Goal: Task Accomplishment & Management: Manage account settings

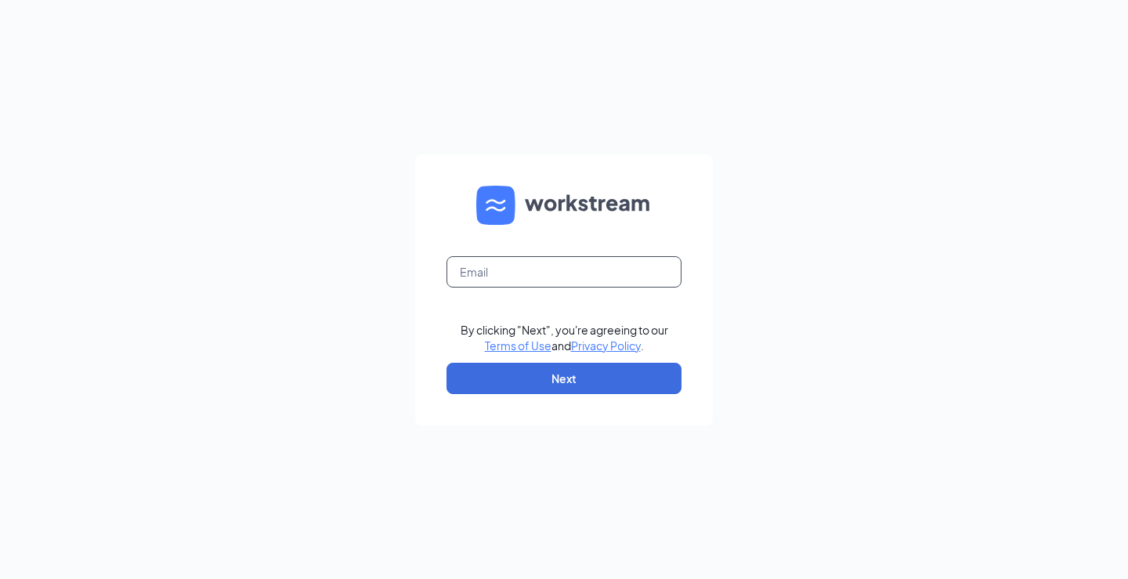
click at [491, 266] on input "text" at bounding box center [563, 271] width 235 height 31
type input "[EMAIL_ADDRESS][DOMAIN_NAME]"
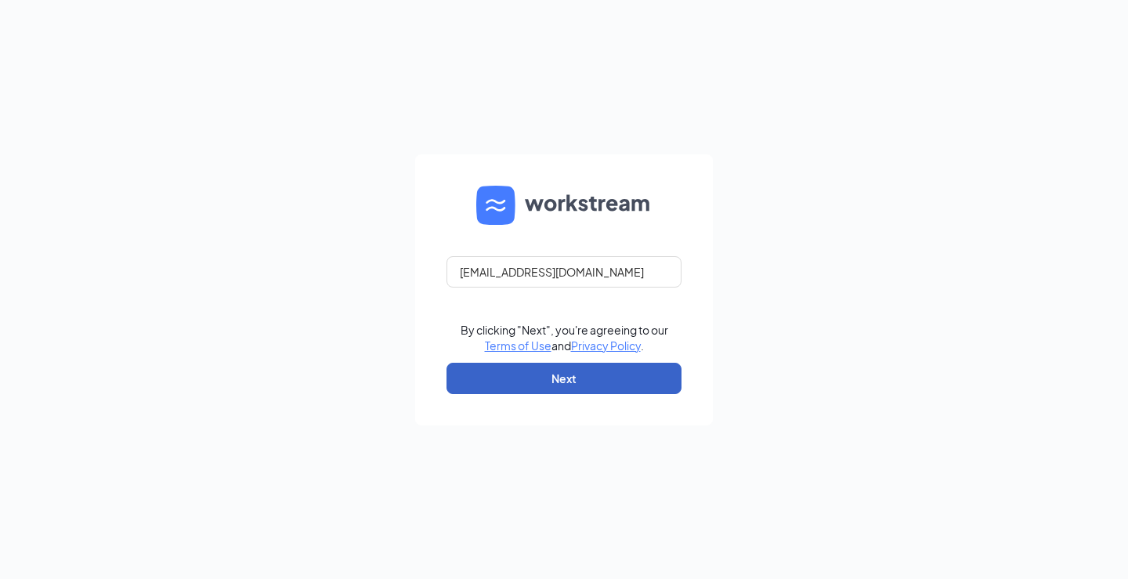
click at [552, 372] on button "Next" at bounding box center [563, 378] width 235 height 31
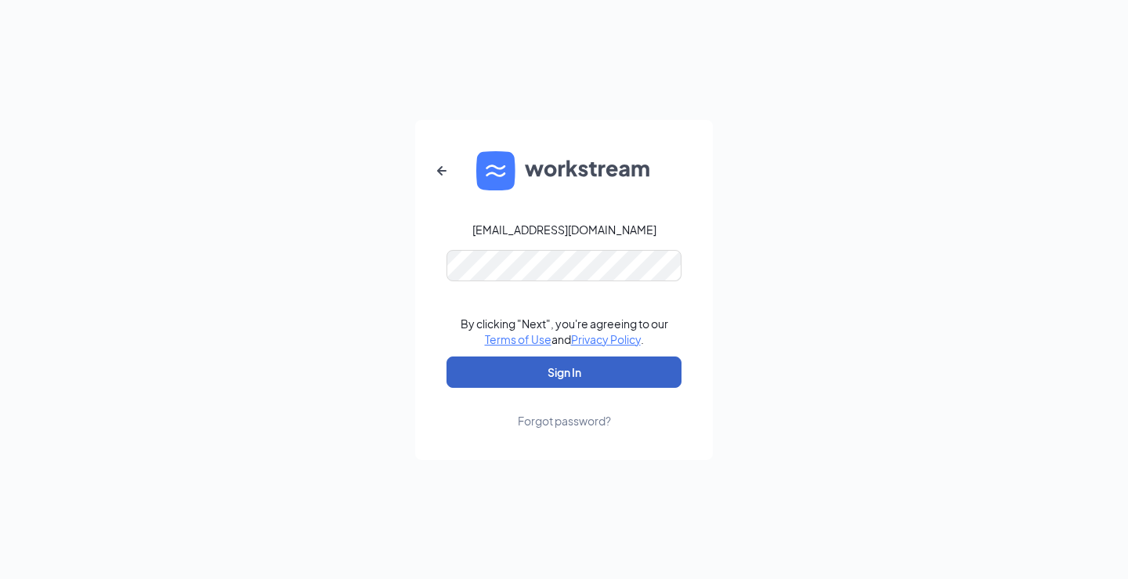
click at [547, 371] on button "Sign In" at bounding box center [563, 371] width 235 height 31
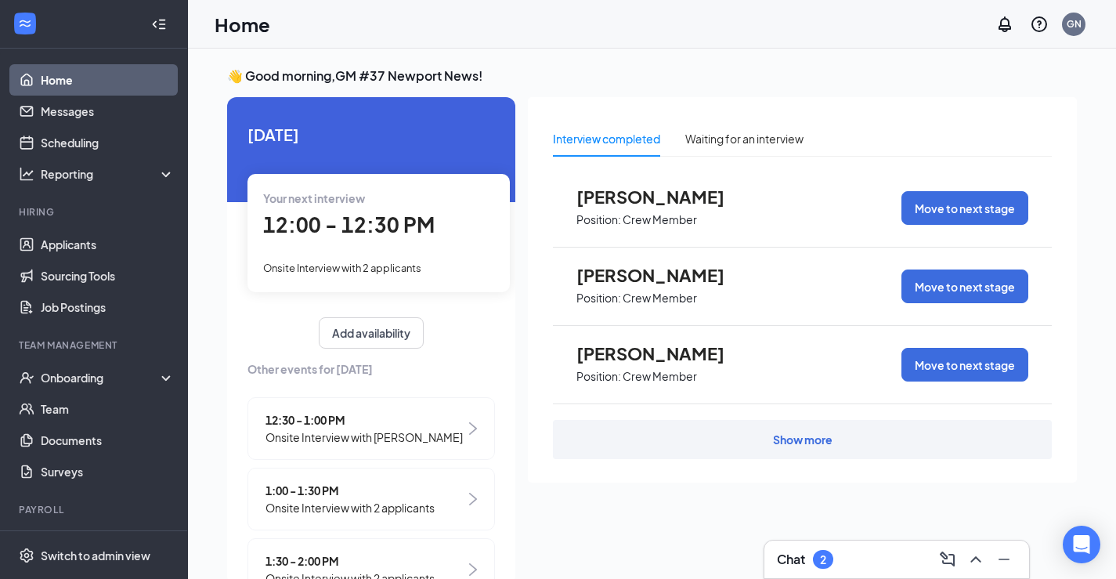
click at [341, 274] on div "Onsite Interview with 2 applicants" at bounding box center [378, 266] width 231 height 17
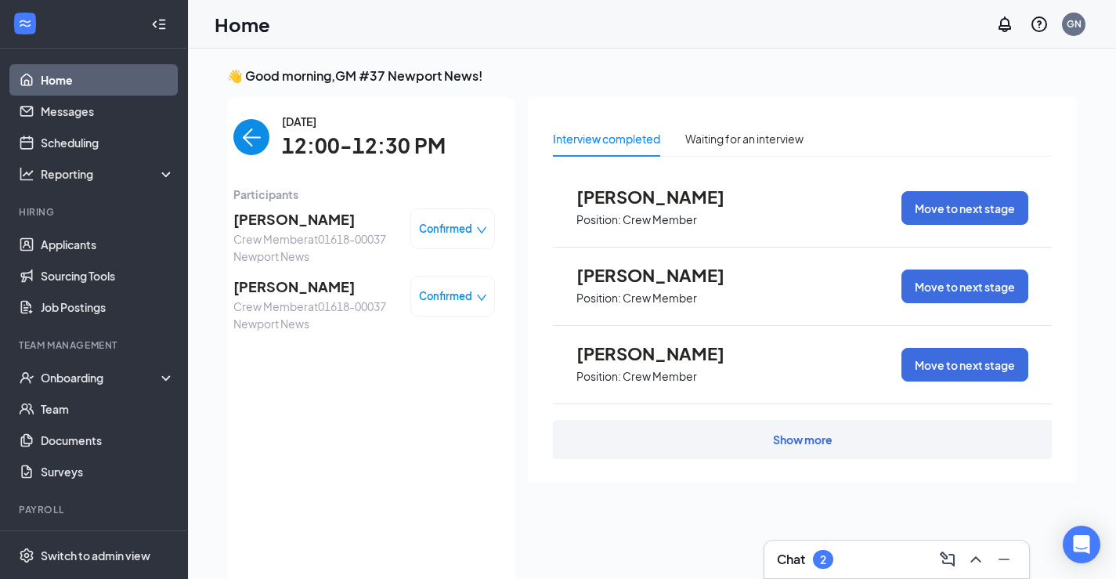
scroll to position [6, 0]
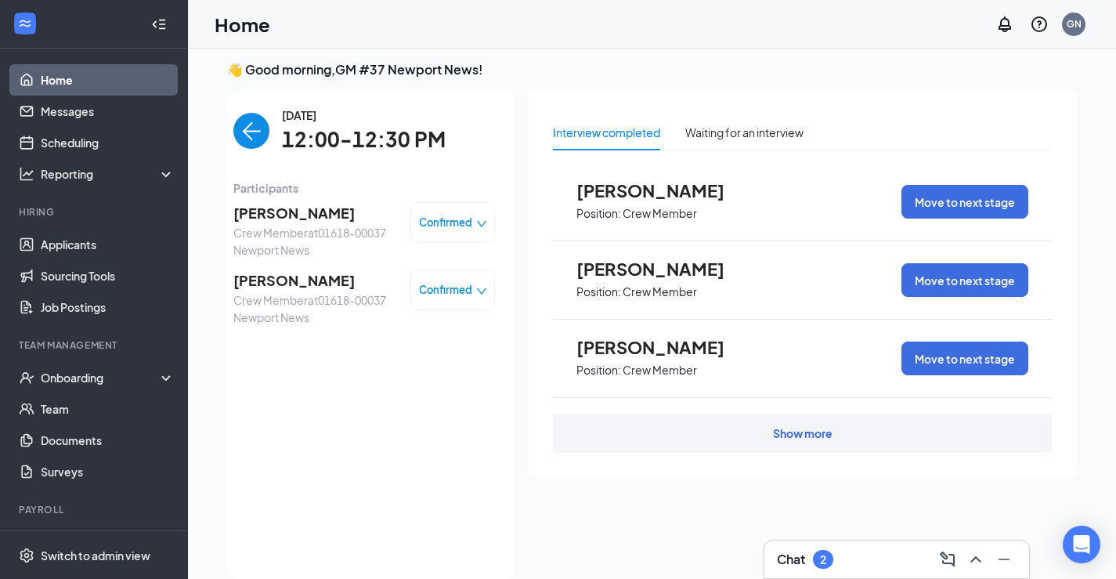
click at [247, 127] on img "back-button" at bounding box center [251, 131] width 36 height 36
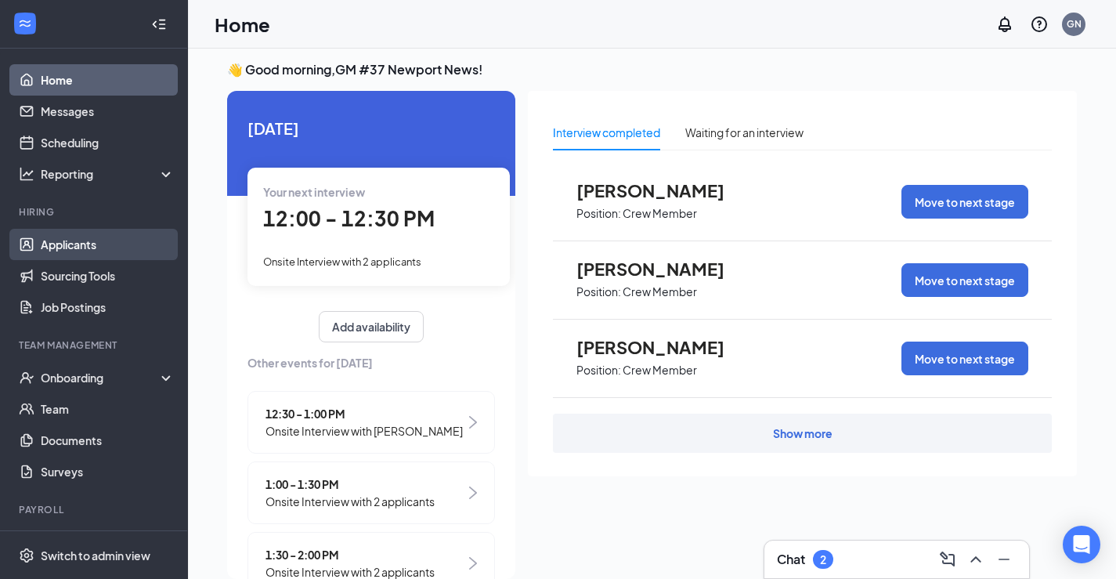
click at [79, 242] on link "Applicants" at bounding box center [108, 244] width 134 height 31
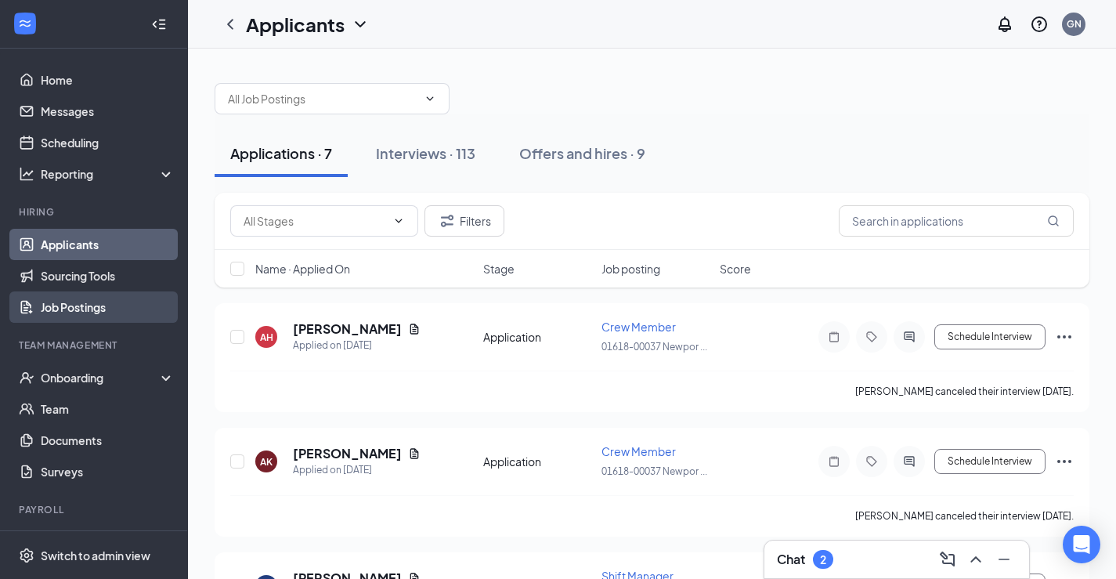
click at [102, 310] on link "Job Postings" at bounding box center [108, 306] width 134 height 31
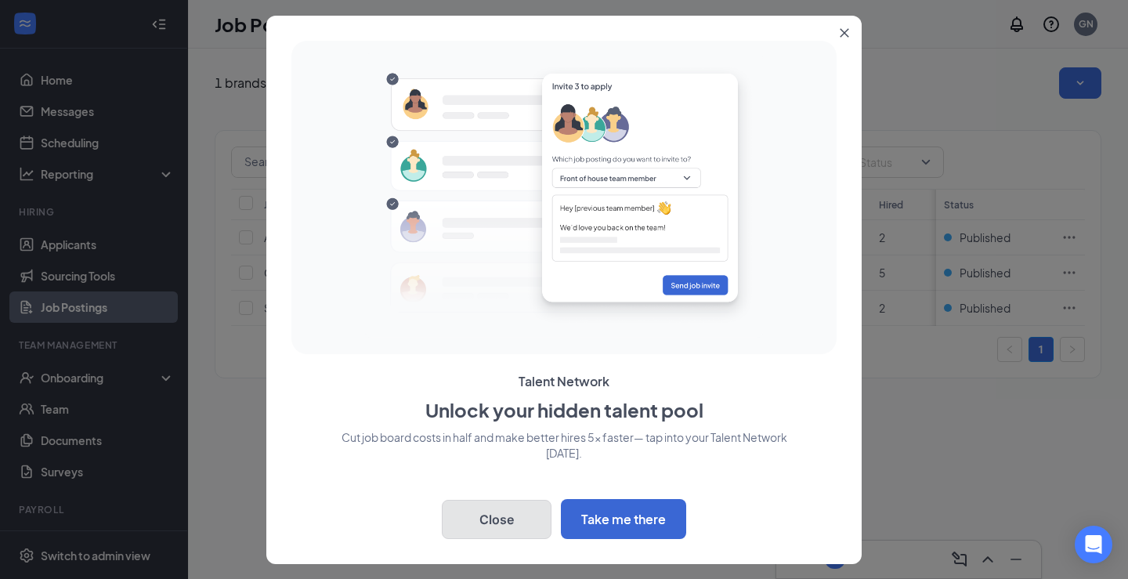
click at [503, 523] on button "Close" at bounding box center [497, 519] width 110 height 39
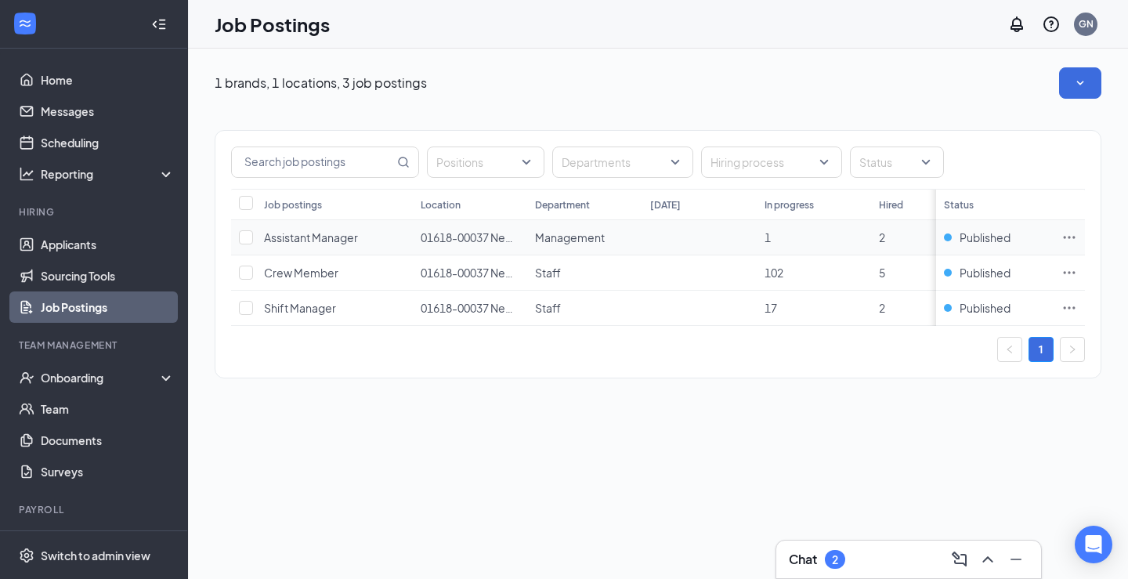
click at [1072, 236] on icon "Ellipses" at bounding box center [1069, 237] width 16 height 16
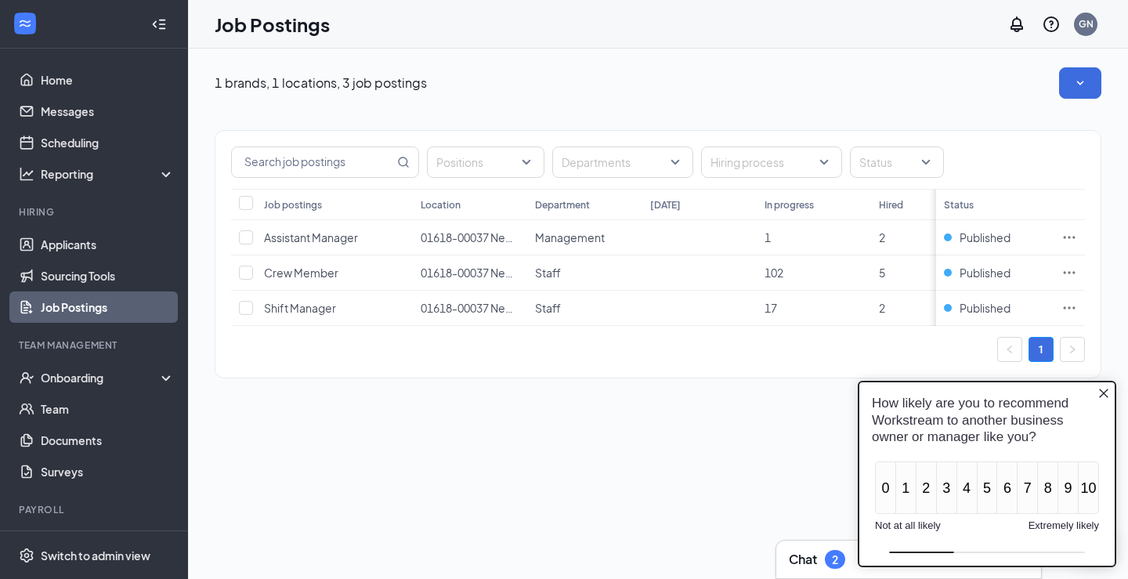
click at [728, 394] on div "Positions Departments Hiring process Status Job postings Location Department To…" at bounding box center [658, 246] width 886 height 295
click at [771, 394] on div "Positions Departments Hiring process Status Job postings Location Department To…" at bounding box center [658, 246] width 886 height 295
click at [1103, 391] on icon "Close button" at bounding box center [1103, 393] width 13 height 13
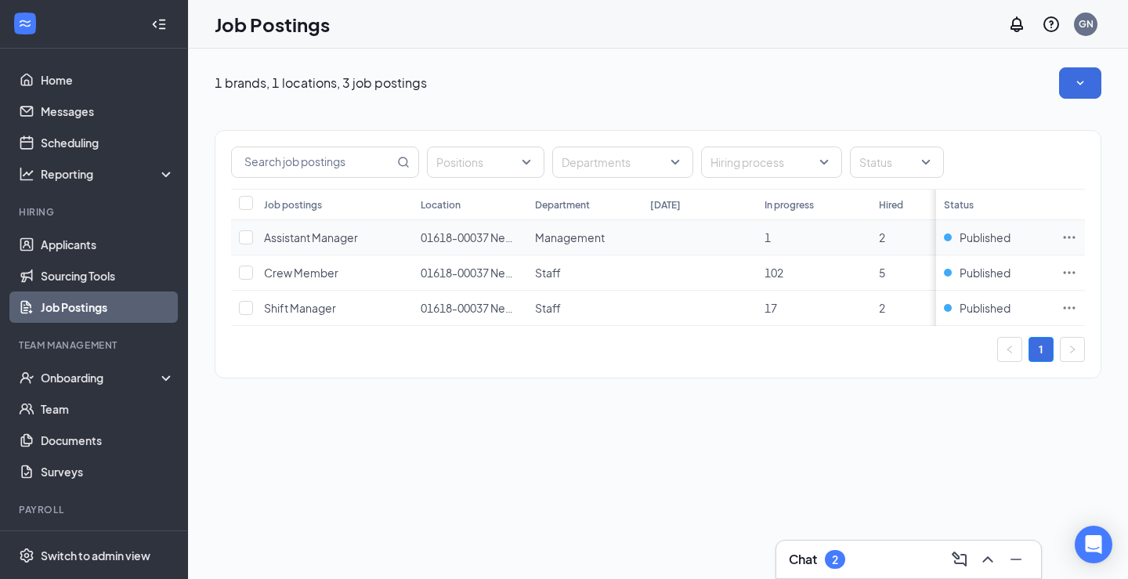
click at [1072, 251] on td at bounding box center [1068, 237] width 31 height 35
click at [1073, 240] on icon "Ellipses" at bounding box center [1069, 237] width 16 height 16
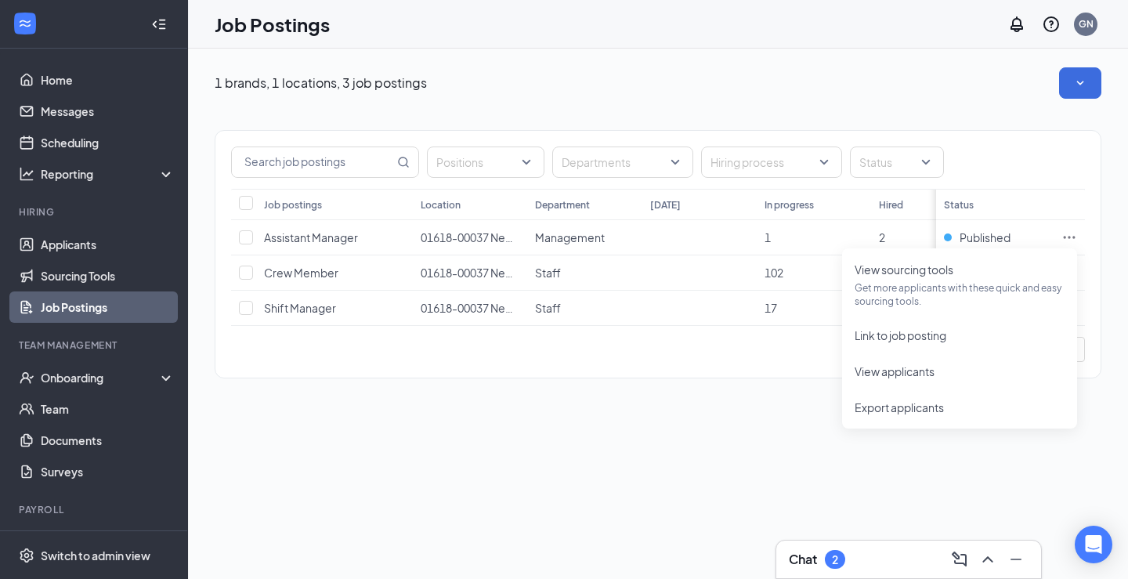
click at [719, 394] on div "Positions Departments Hiring process Status Job postings Location Department To…" at bounding box center [658, 246] width 886 height 295
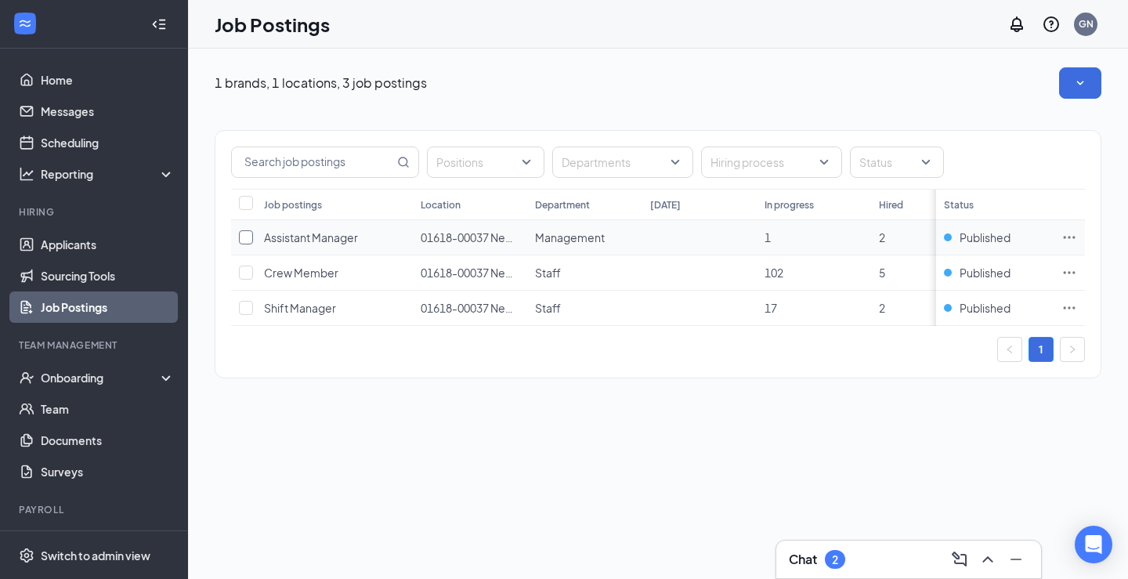
click at [243, 238] on input "checkbox" at bounding box center [246, 237] width 14 height 14
checkbox input "true"
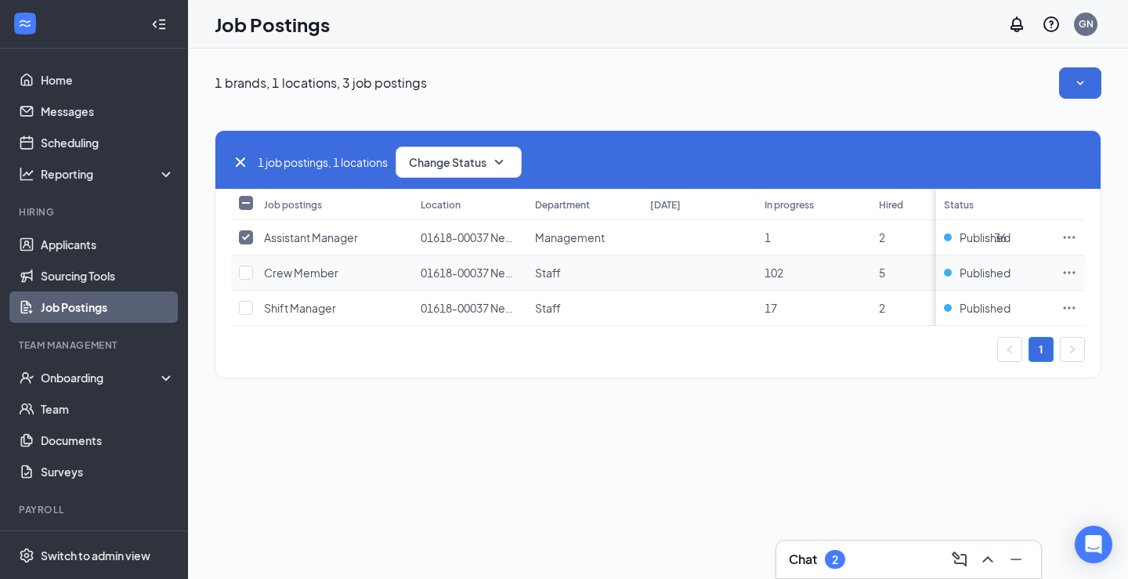
click at [244, 261] on td at bounding box center [243, 272] width 25 height 35
click at [249, 277] on input "checkbox" at bounding box center [246, 272] width 14 height 14
checkbox input "true"
click at [249, 304] on input "checkbox" at bounding box center [246, 308] width 14 height 14
checkbox input "true"
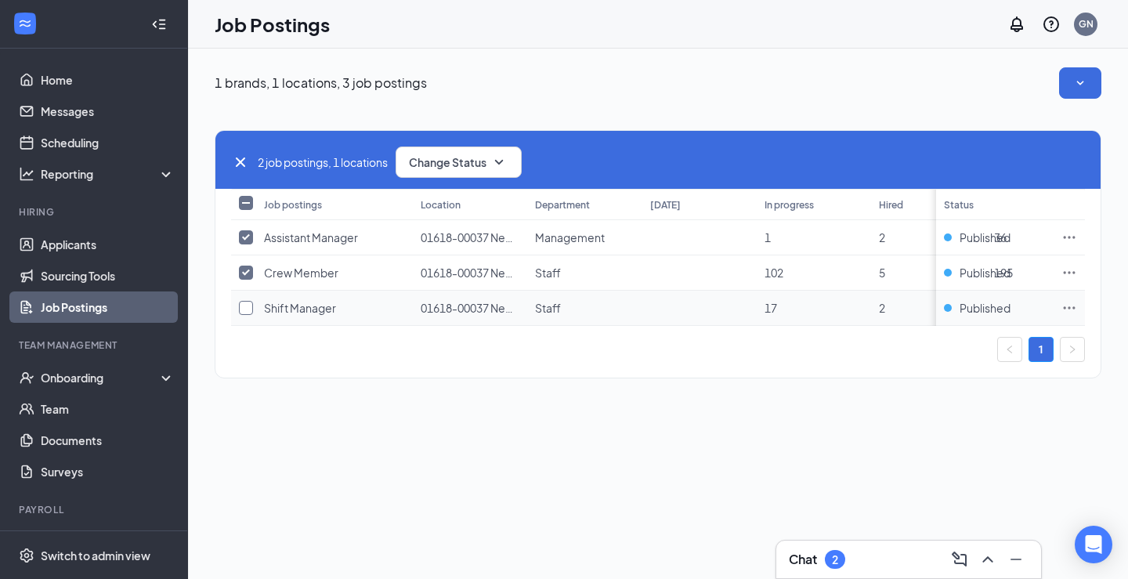
checkbox input "true"
click at [464, 171] on button "Change Status" at bounding box center [458, 161] width 126 height 31
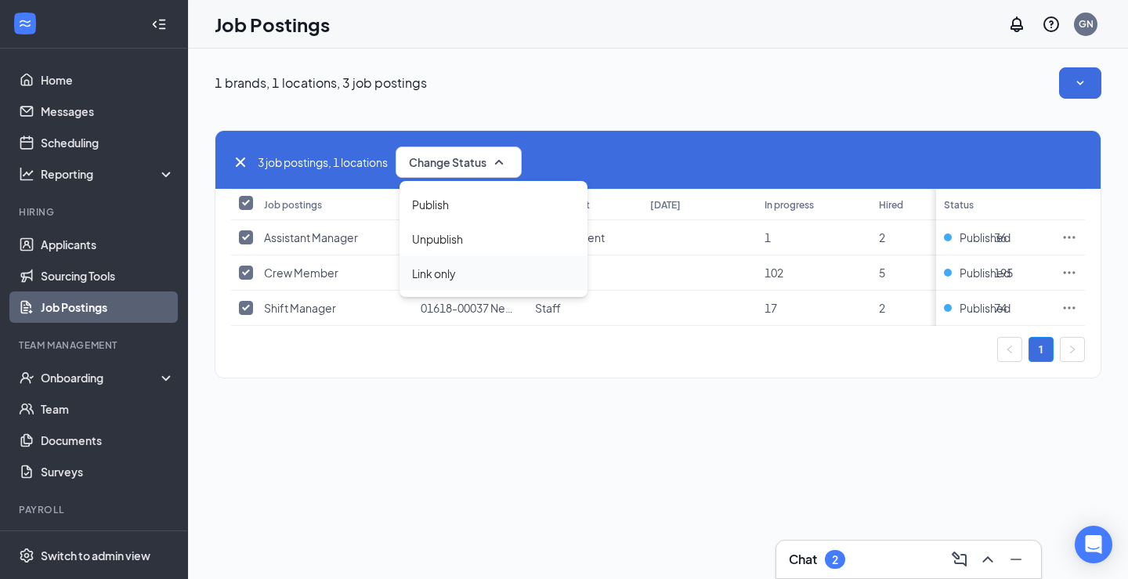
click at [435, 278] on span "Link only" at bounding box center [434, 273] width 44 height 17
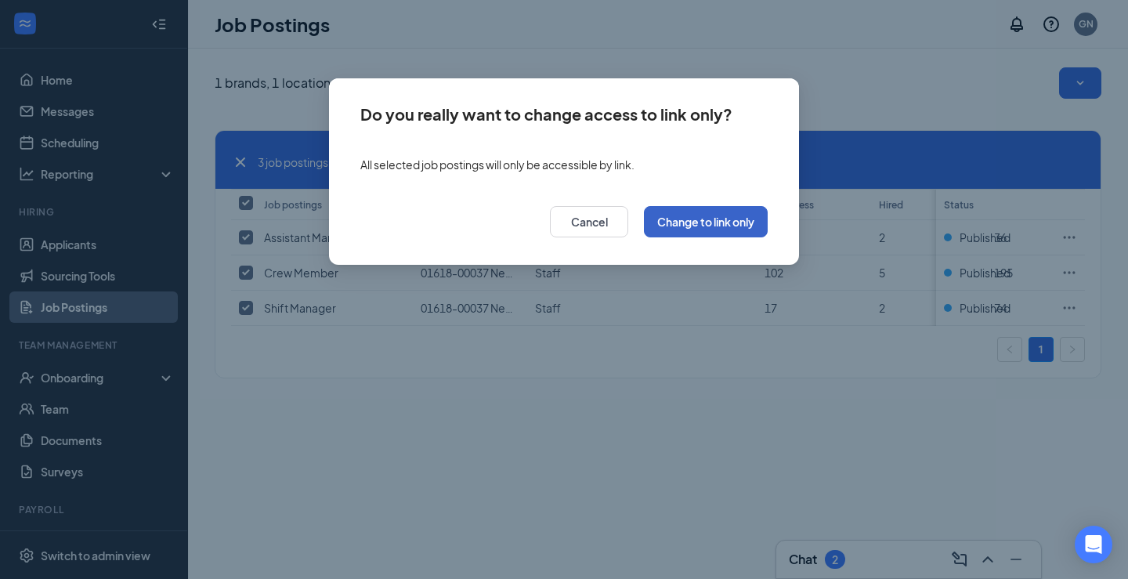
click at [649, 222] on button "Change to link only" at bounding box center [706, 221] width 124 height 31
